Goal: Task Accomplishment & Management: Manage account settings

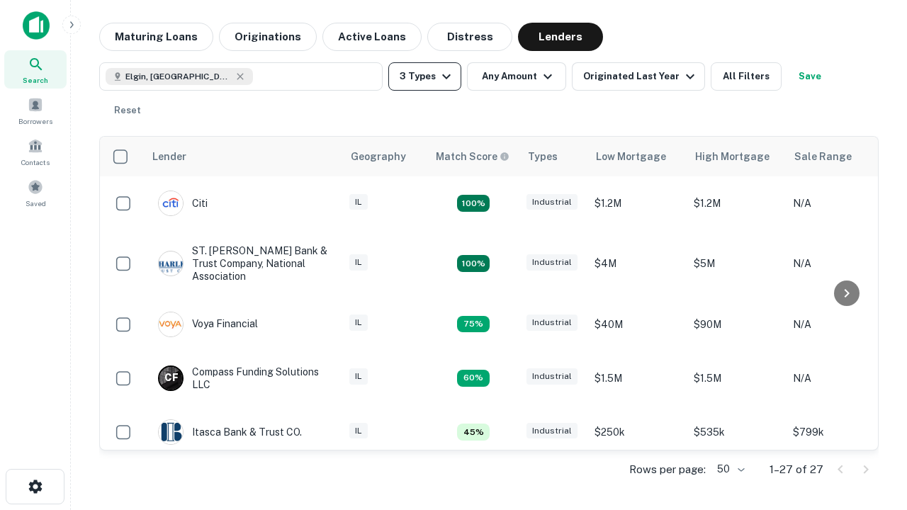
click at [425, 77] on button "3 Types" at bounding box center [424, 76] width 73 height 28
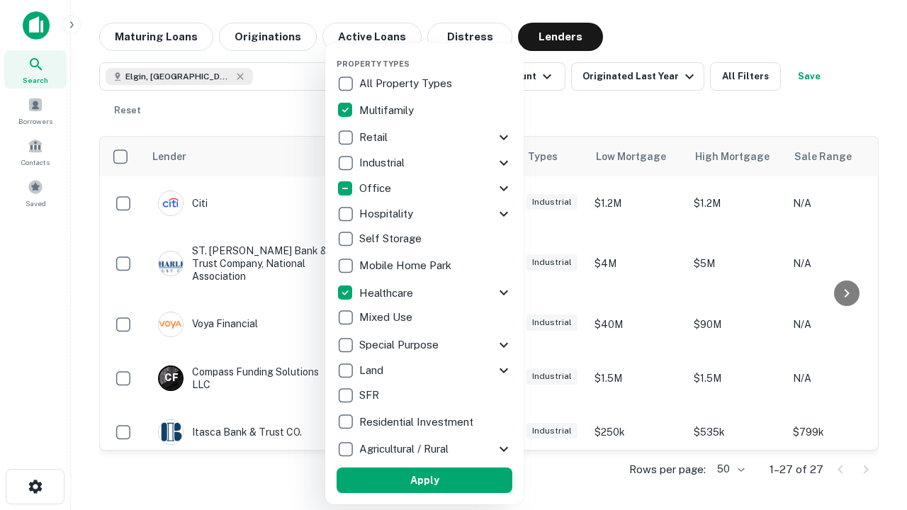
click at [425, 481] on button "Apply" at bounding box center [425, 481] width 176 height 26
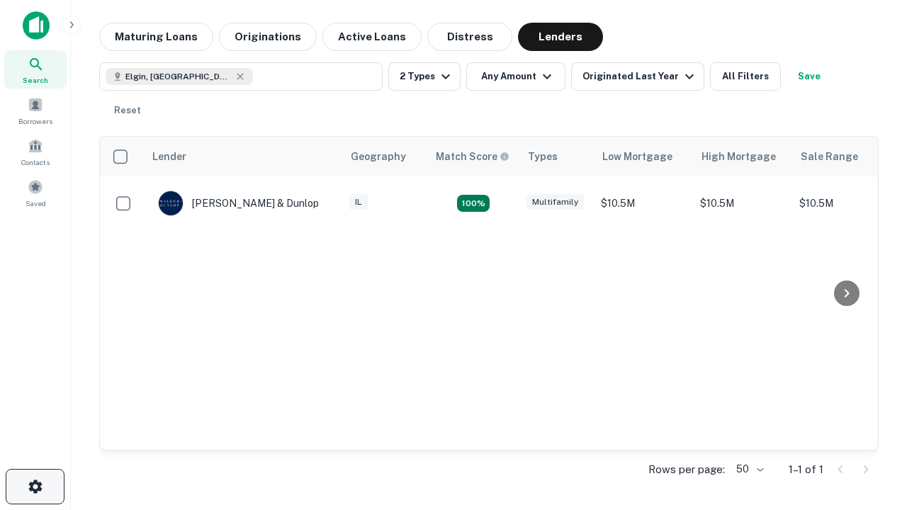
click at [35, 487] on icon "button" at bounding box center [35, 486] width 17 height 17
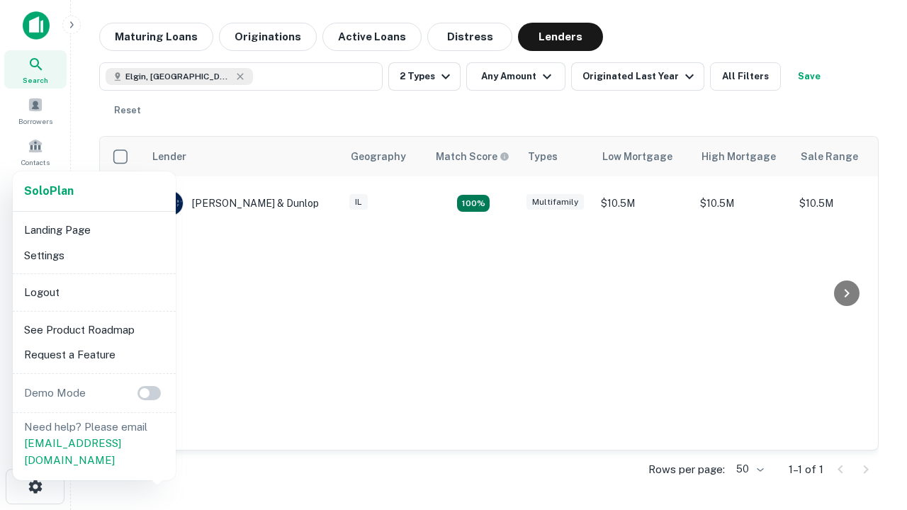
click at [94, 292] on li "Logout" at bounding box center [94, 293] width 152 height 26
